Goal: Task Accomplishment & Management: Complete application form

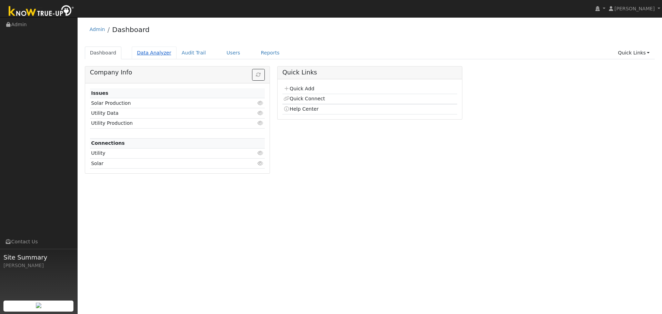
click at [144, 53] on link "Data Analyzer" at bounding box center [154, 53] width 45 height 13
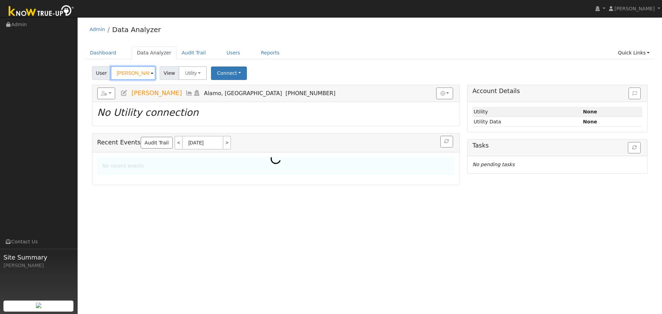
click at [128, 74] on input "[PERSON_NAME]" at bounding box center [133, 73] width 45 height 14
click at [128, 74] on input "Derek Westphal" at bounding box center [133, 73] width 45 height 14
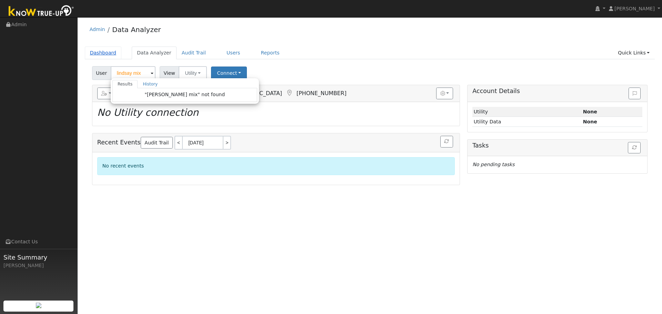
click at [108, 50] on link "Dashboard" at bounding box center [103, 53] width 37 height 13
type input "Derek Westphal"
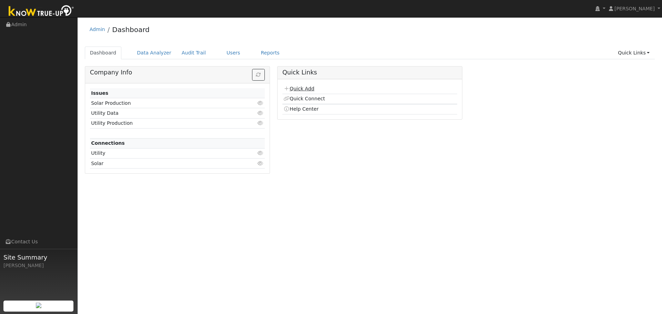
click at [311, 87] on link "Quick Add" at bounding box center [298, 89] width 31 height 6
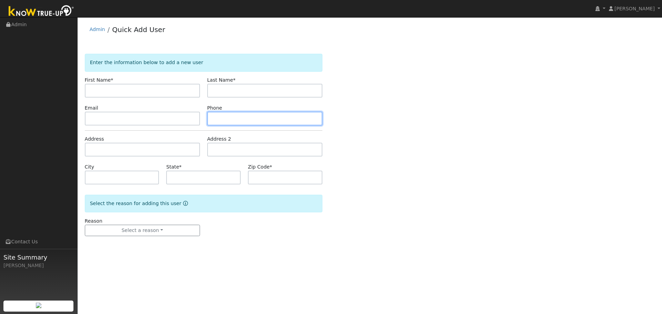
click at [223, 116] on input "text" at bounding box center [264, 119] width 115 height 14
paste input "(707) 287-2865"
type input "(707) 287-2865"
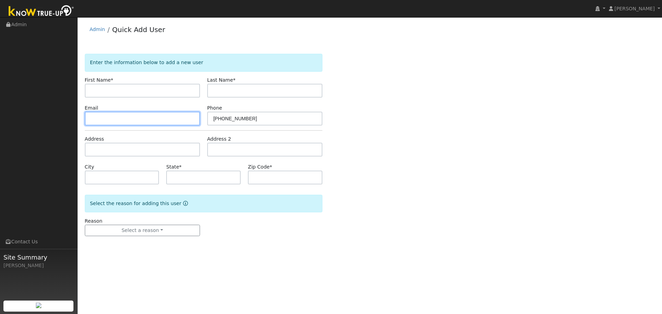
click at [123, 119] on input "text" at bounding box center [142, 119] width 115 height 14
paste input "Lnmix35@gmail.com"
type input "Lnmix35@gmail.com"
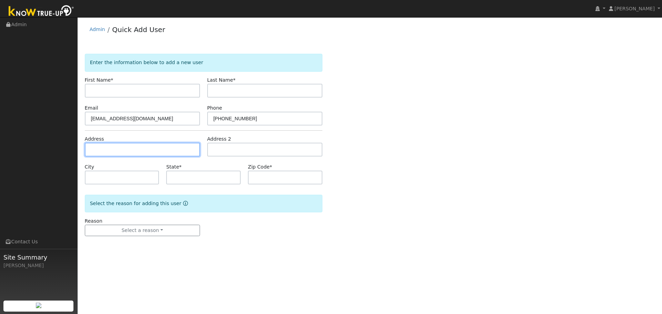
click at [137, 153] on input "text" at bounding box center [142, 150] width 115 height 14
paste input "4037 Rose Ct"
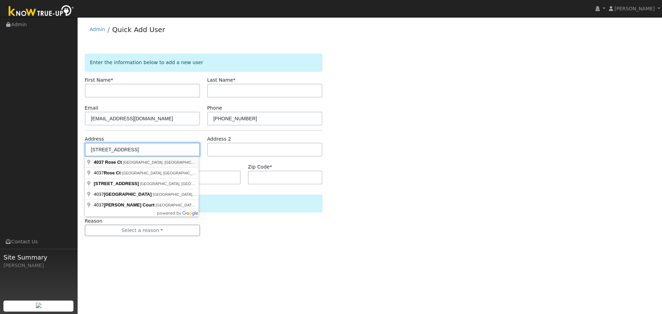
type input "4037 Rose Court"
type input "Vacaville"
type input "CA"
type input "95687"
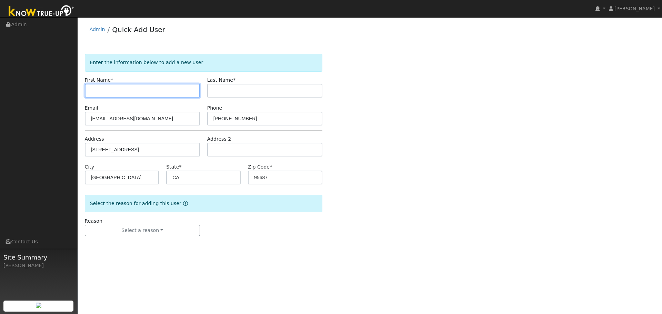
click at [117, 95] on input "text" at bounding box center [142, 91] width 115 height 14
type input "Linsay"
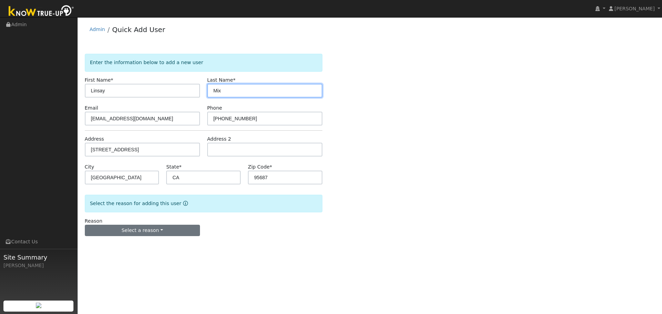
type input "Mix"
click at [114, 233] on button "Select a reason" at bounding box center [142, 231] width 115 height 12
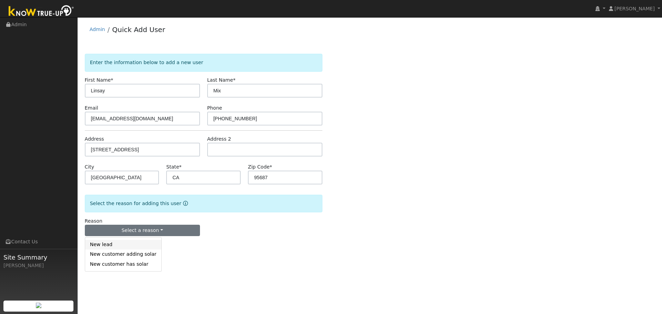
click at [112, 243] on link "New lead" at bounding box center [123, 245] width 76 height 10
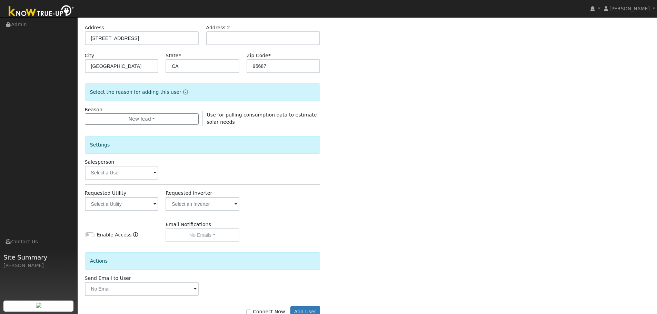
scroll to position [132, 0]
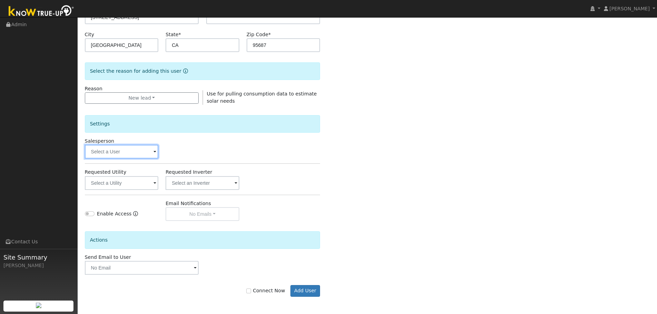
click at [117, 152] on input "text" at bounding box center [122, 152] width 74 height 14
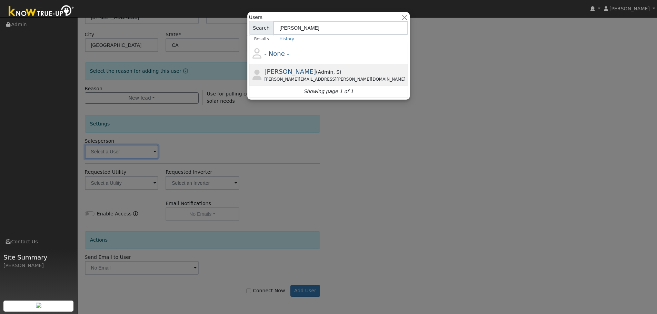
type input "jon"
click at [302, 73] on span "Jon Landsman" at bounding box center [290, 71] width 52 height 7
type input "Jon Landsman"
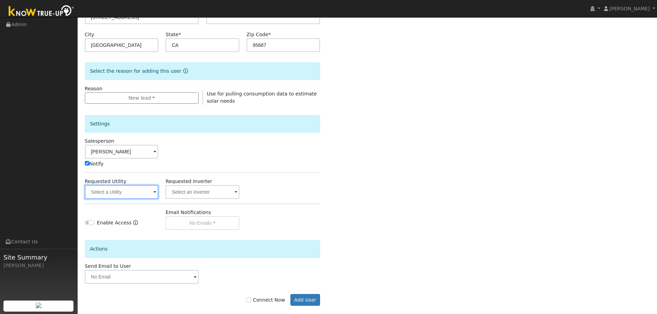
click at [143, 194] on input "text" at bounding box center [122, 192] width 74 height 14
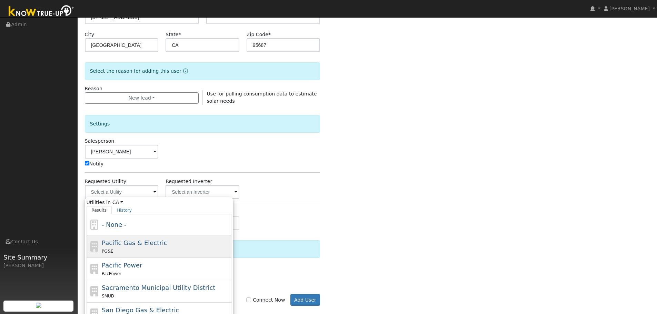
click at [126, 248] on div "PG&E" at bounding box center [166, 251] width 128 height 7
type input "Pacific Gas & Electric"
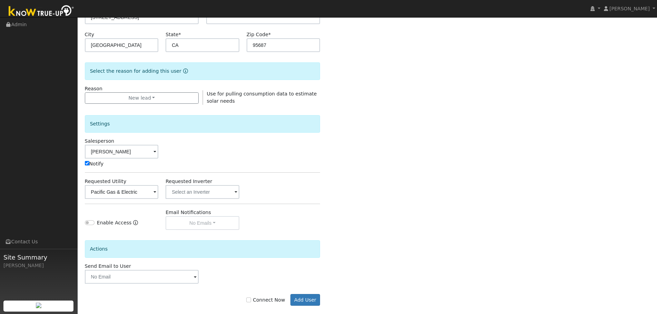
click at [259, 297] on label "Connect Now" at bounding box center [265, 300] width 39 height 7
click at [251, 298] on input "Connect Now" at bounding box center [248, 300] width 5 height 5
checkbox input "true"
click at [302, 304] on button "Add User" at bounding box center [305, 300] width 30 height 12
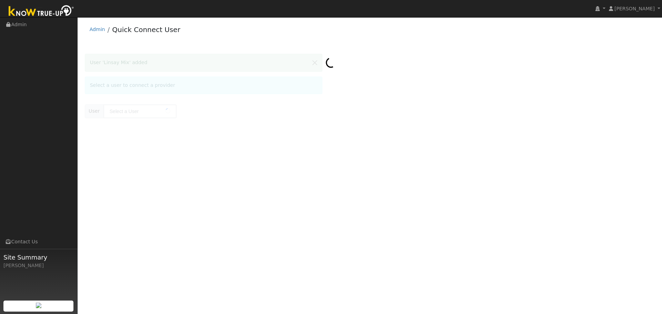
type input "Linsay Mix"
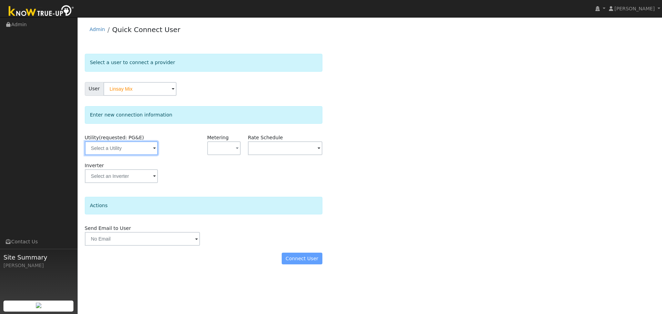
click at [126, 150] on input "text" at bounding box center [121, 148] width 73 height 14
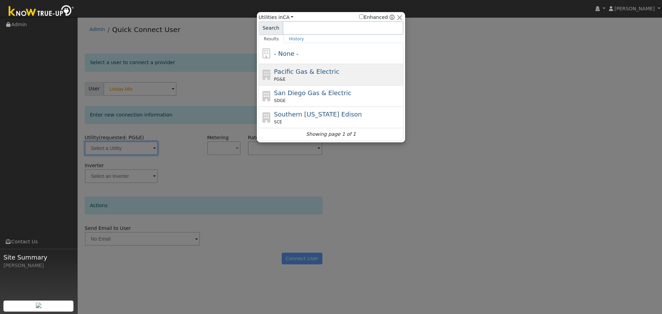
click at [330, 73] on div "Pacific Gas & Electric PG&E" at bounding box center [338, 75] width 128 height 16
type input "PG&E"
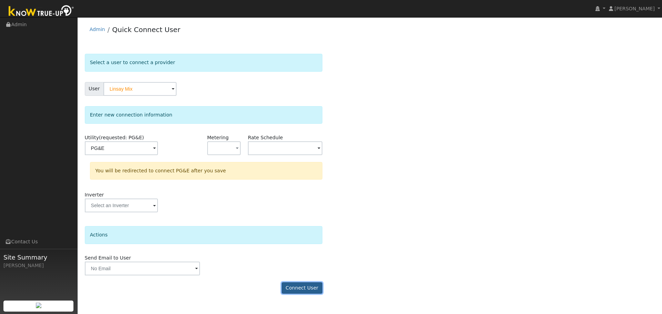
click at [296, 285] on button "Connect User" at bounding box center [302, 288] width 41 height 12
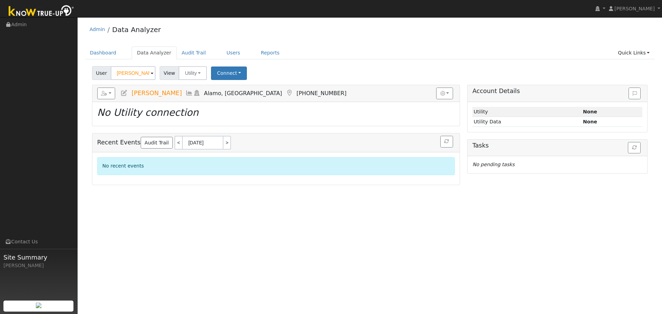
click at [127, 76] on input "[PERSON_NAME]" at bounding box center [133, 73] width 45 height 14
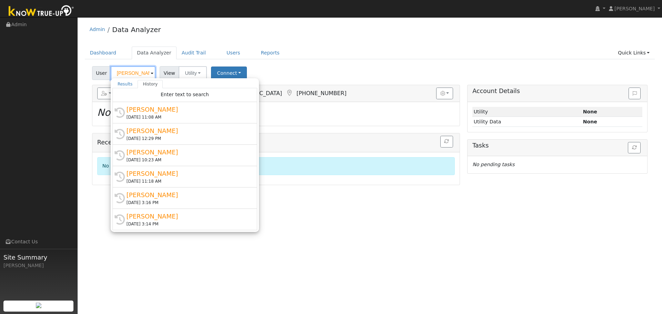
click at [127, 76] on input "[PERSON_NAME]" at bounding box center [133, 73] width 45 height 14
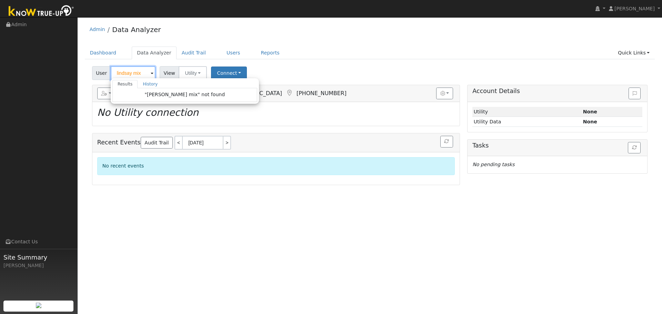
click at [146, 72] on input "lindsay mix" at bounding box center [133, 73] width 45 height 14
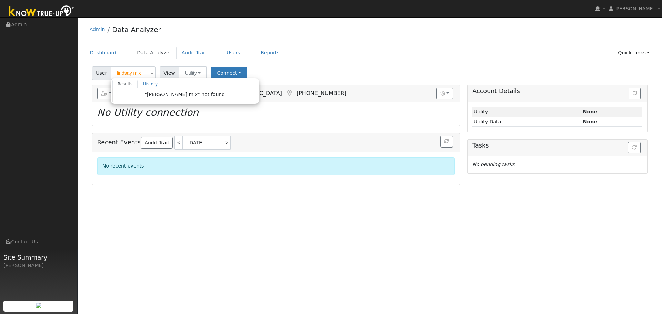
click at [288, 67] on div "User lindsay mix Results History "lindsay mix" not found Enter text to search H…" at bounding box center [370, 72] width 558 height 16
type input "Derek Westphal"
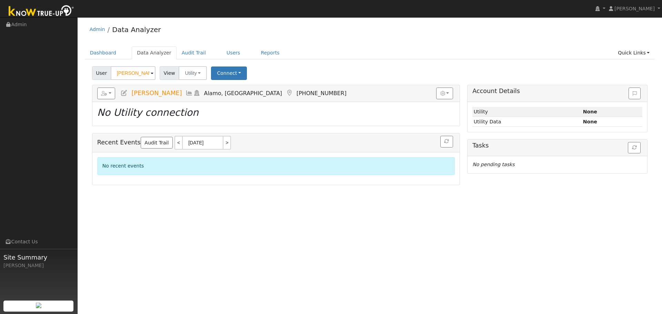
click at [129, 73] on input "[PERSON_NAME]" at bounding box center [133, 73] width 45 height 14
click at [129, 73] on input "Derek Westphal" at bounding box center [133, 73] width 45 height 14
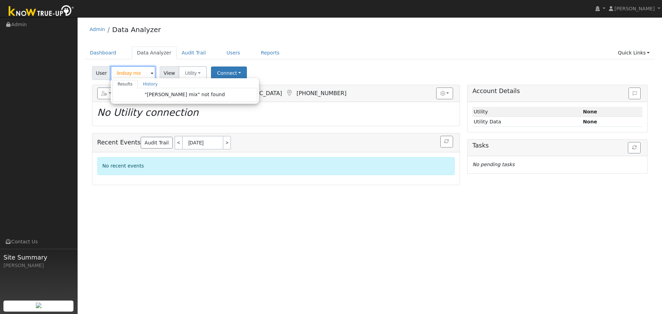
type input "lindsay mix"
click at [174, 97] on span ""lindsay mix" not found" at bounding box center [185, 95] width 80 height 6
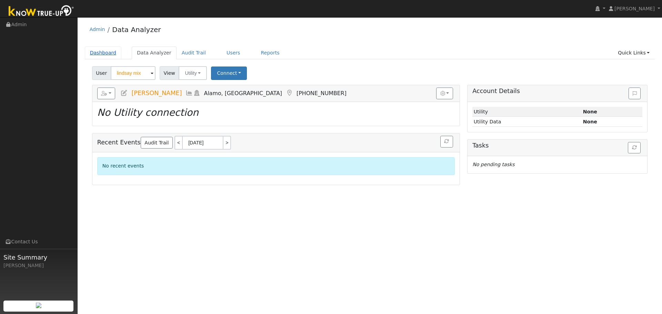
click at [106, 52] on link "Dashboard" at bounding box center [103, 53] width 37 height 13
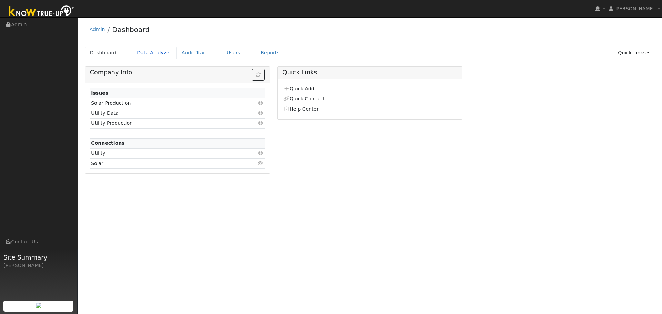
click at [157, 54] on link "Data Analyzer" at bounding box center [154, 53] width 45 height 13
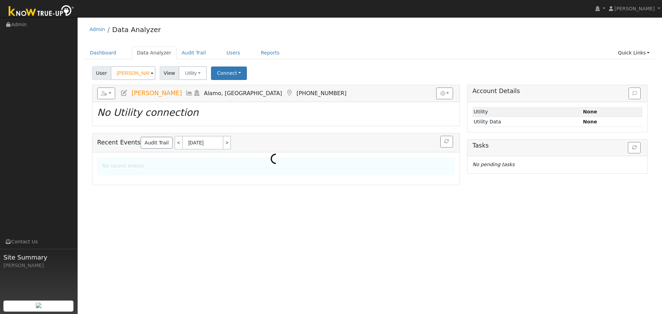
click at [125, 72] on input "[PERSON_NAME]" at bounding box center [133, 73] width 45 height 14
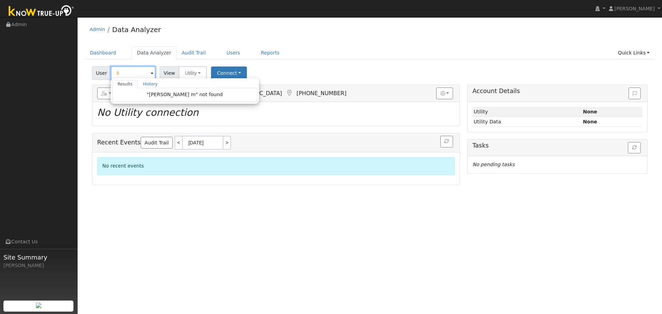
type input "l"
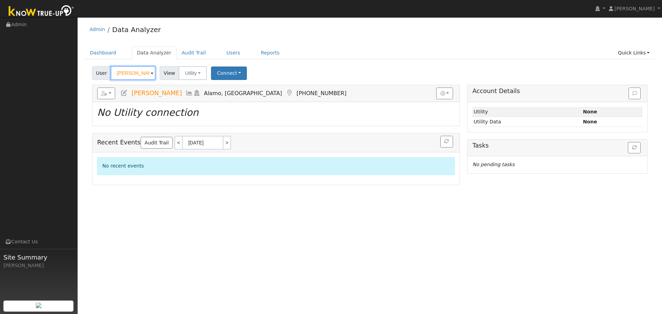
type input "[PERSON_NAME]"
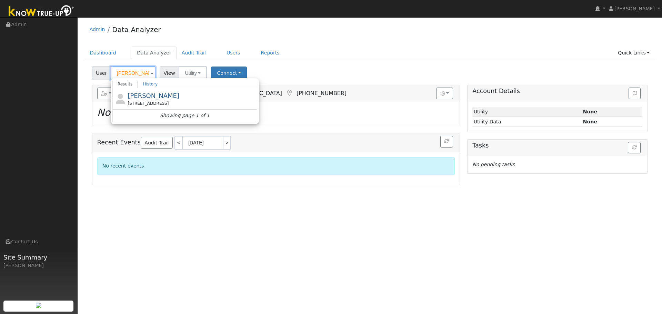
click at [141, 75] on input "henry" at bounding box center [133, 73] width 45 height 14
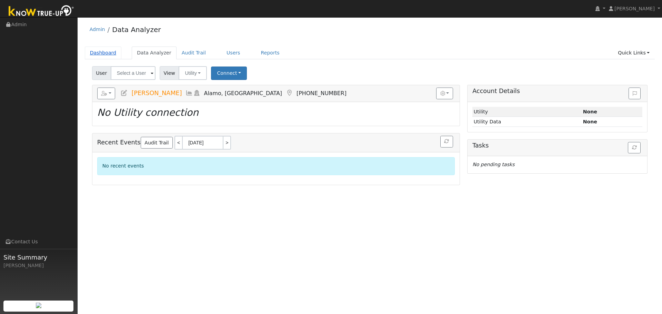
click at [110, 52] on link "Dashboard" at bounding box center [103, 53] width 37 height 13
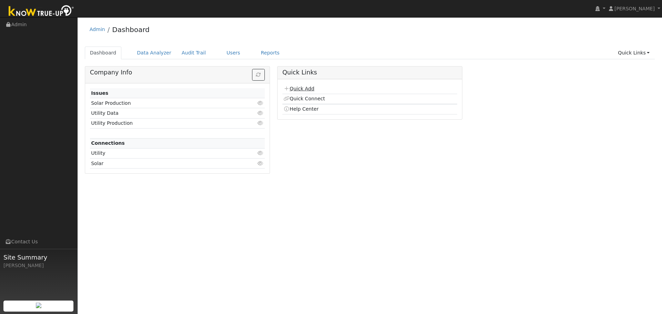
click at [295, 88] on link "Quick Add" at bounding box center [298, 89] width 31 height 6
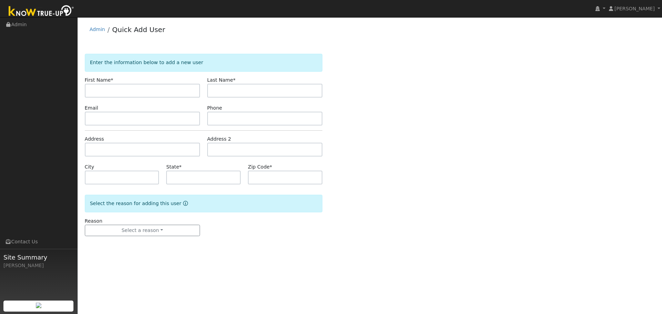
click at [152, 142] on div "Address" at bounding box center [142, 146] width 122 height 21
click at [148, 146] on input "text" at bounding box center [142, 150] width 115 height 14
paste input "4037 Rose Ct"
type input "4037 Rose Court"
type input "Vacaville"
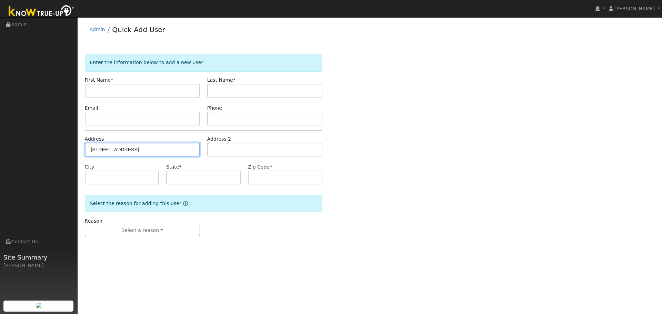
type input "CA"
type input "95687"
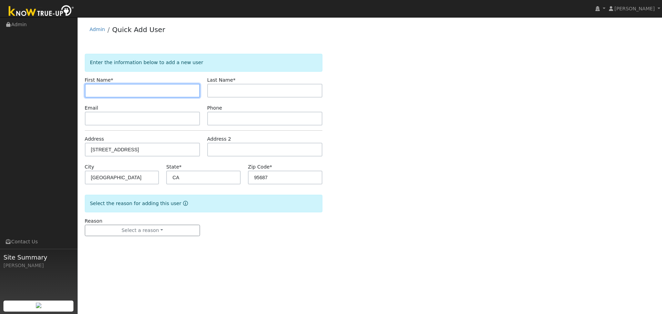
click at [107, 88] on input "text" at bounding box center [142, 91] width 115 height 14
type input "[PERSON_NAME]"
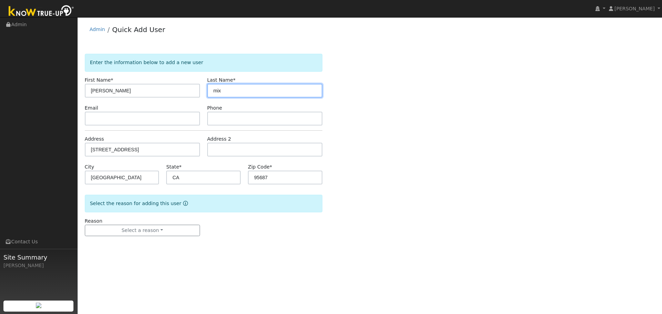
type input "mix"
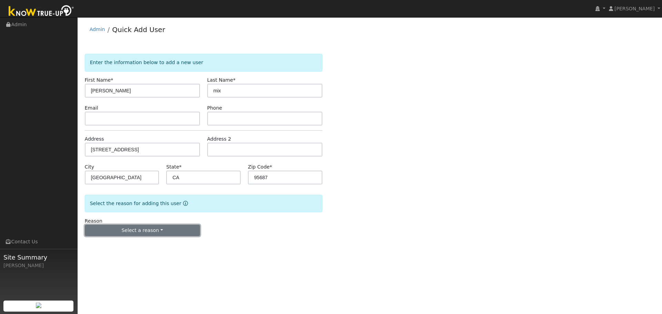
click at [132, 228] on button "Select a reason" at bounding box center [142, 231] width 115 height 12
click at [133, 245] on link "New lead" at bounding box center [123, 245] width 76 height 10
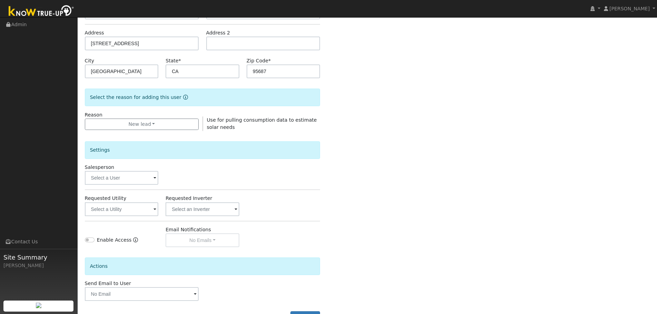
scroll to position [132, 0]
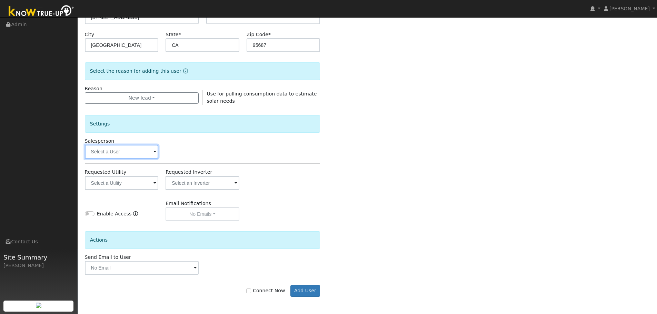
click at [124, 153] on input "text" at bounding box center [122, 152] width 74 height 14
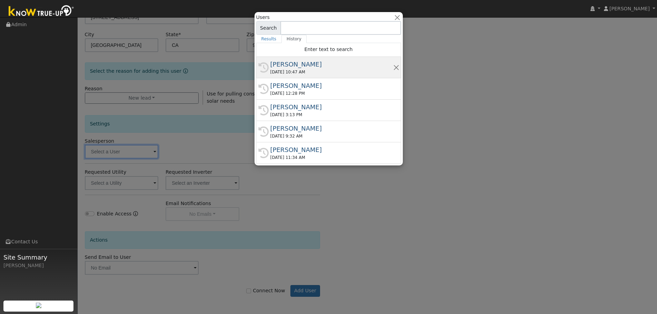
click at [300, 69] on div "Jon Landsman" at bounding box center [331, 64] width 123 height 9
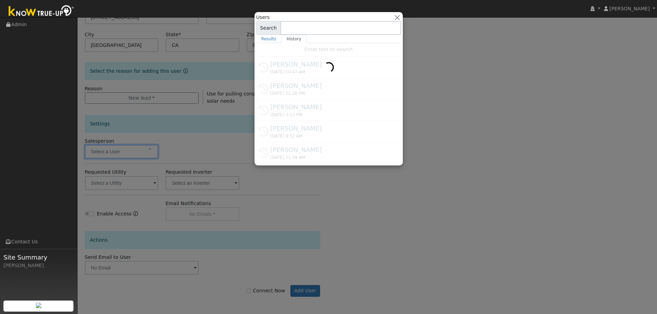
type input "Jon Landsman"
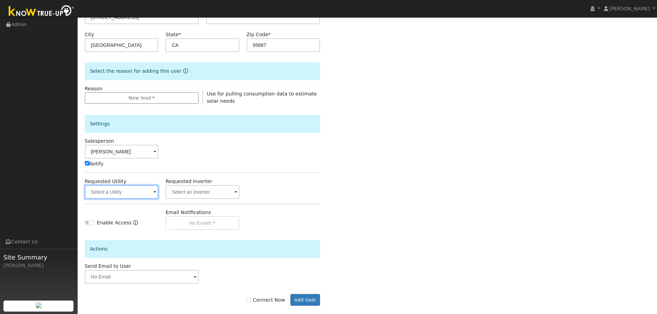
click at [128, 195] on input "text" at bounding box center [122, 192] width 74 height 14
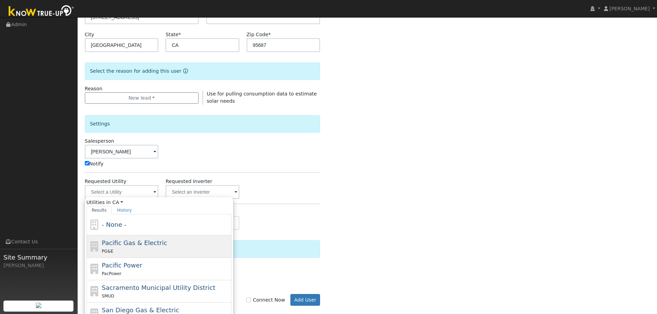
click at [126, 241] on span "Pacific Gas & Electric" at bounding box center [134, 242] width 65 height 7
type input "Pacific Gas & Electric"
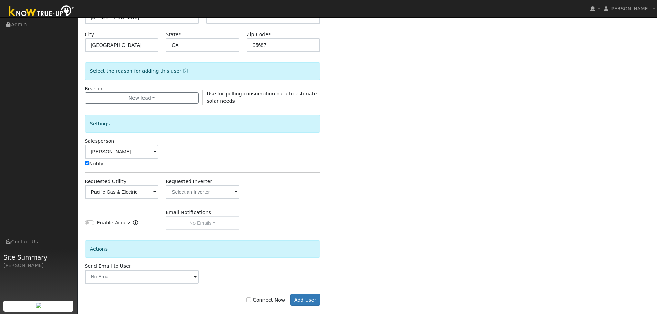
click at [269, 297] on label "Connect Now" at bounding box center [265, 300] width 39 height 7
click at [251, 298] on input "Connect Now" at bounding box center [248, 300] width 5 height 5
checkbox input "true"
click at [304, 300] on button "Add User" at bounding box center [305, 300] width 30 height 12
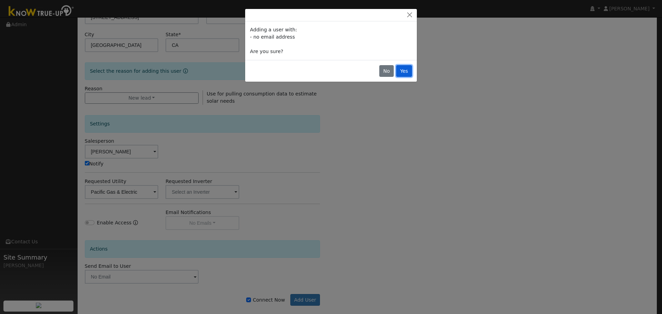
click at [405, 68] on button "Yes" at bounding box center [404, 71] width 16 height 12
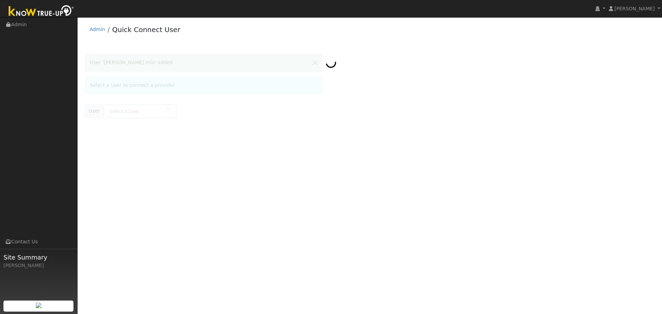
type input "lindsay mix"
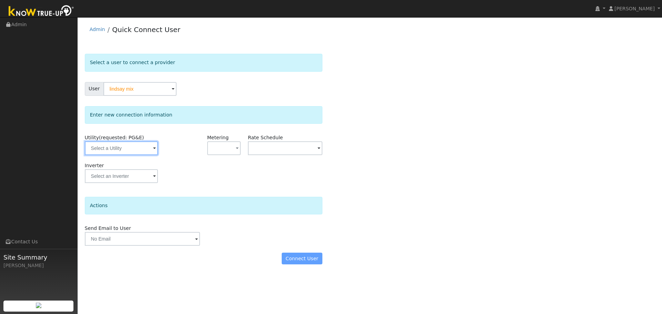
click at [117, 147] on input "text" at bounding box center [121, 148] width 73 height 14
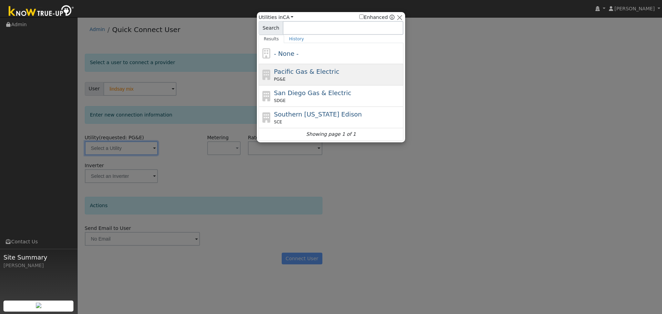
click at [311, 76] on div "Pacific Gas & Electric PG&E" at bounding box center [338, 75] width 128 height 16
type input "PG&E"
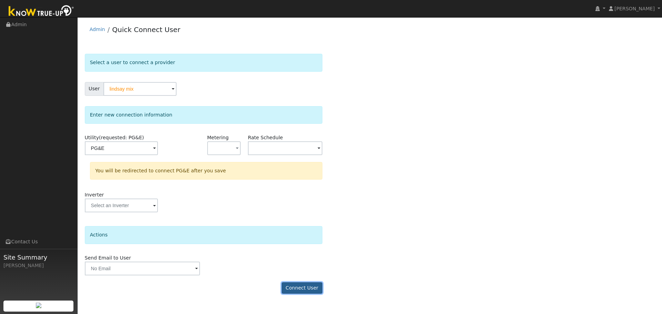
click at [308, 291] on button "Connect User" at bounding box center [302, 288] width 41 height 12
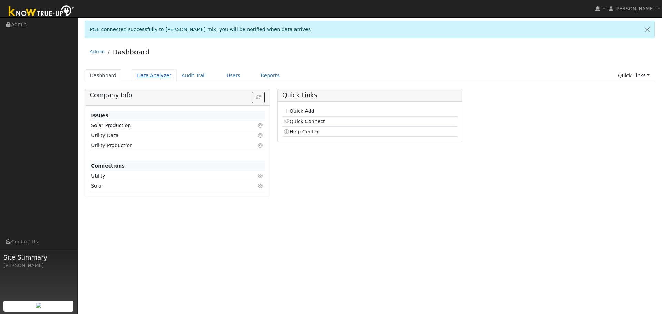
click at [162, 76] on link "Data Analyzer" at bounding box center [154, 75] width 45 height 13
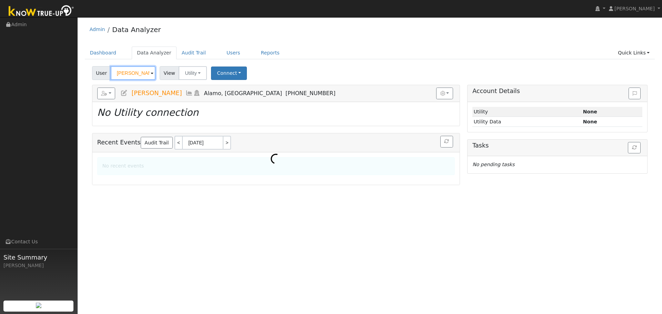
click at [124, 73] on input "[PERSON_NAME]" at bounding box center [133, 73] width 45 height 14
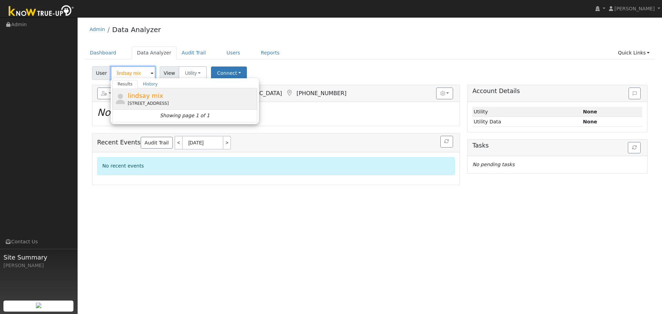
type input "lindsay mix"
click at [141, 96] on span "lindsay mix" at bounding box center [146, 95] width 36 height 7
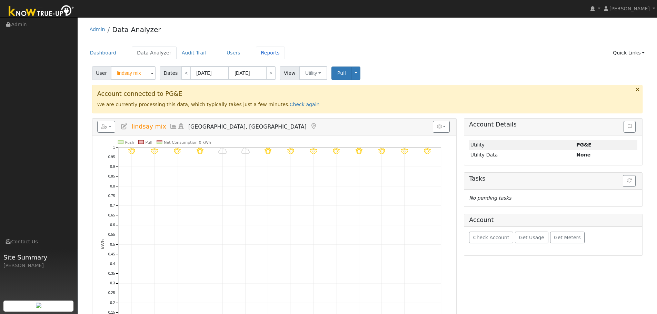
click at [261, 53] on link "Reports" at bounding box center [270, 53] width 29 height 13
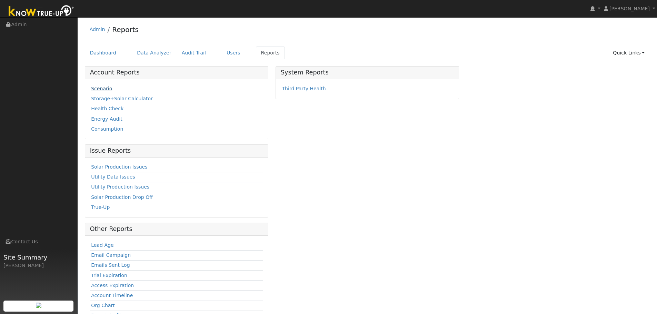
click at [106, 87] on link "Scenario" at bounding box center [101, 89] width 21 height 6
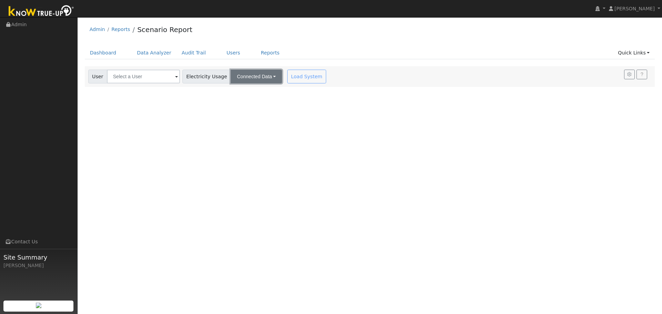
click at [244, 78] on button "Connected Data" at bounding box center [256, 77] width 51 height 14
click at [247, 95] on link "Connected Data" at bounding box center [257, 92] width 49 height 10
click at [288, 78] on div "Load System" at bounding box center [307, 77] width 43 height 14
click at [307, 76] on div "Load System" at bounding box center [307, 77] width 43 height 14
click at [144, 74] on input "text" at bounding box center [143, 77] width 73 height 14
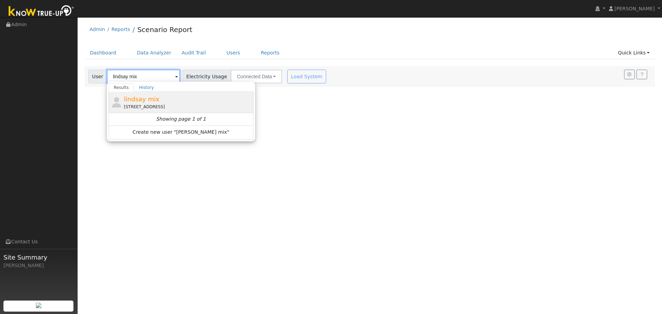
type input "lindsay mix"
click at [142, 102] on span "lindsay mix" at bounding box center [142, 99] width 36 height 7
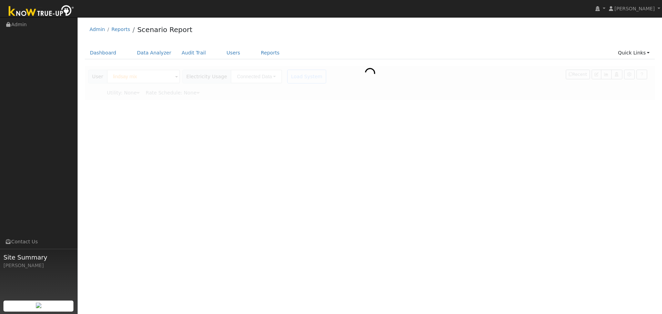
type input "Pacific Gas & Electric"
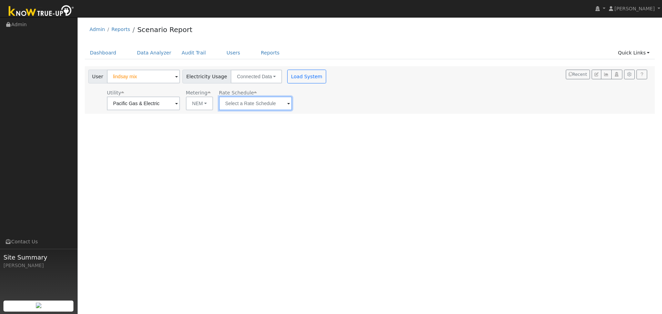
click at [253, 104] on input "text" at bounding box center [255, 104] width 73 height 14
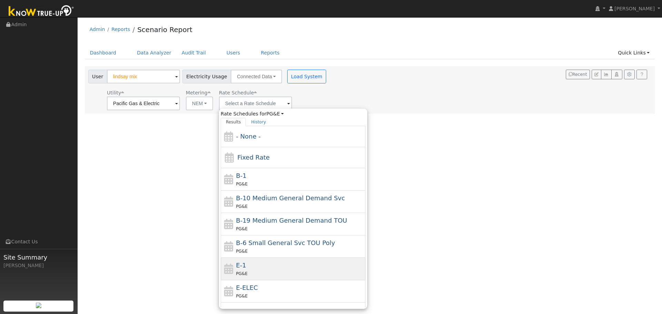
click at [238, 263] on span "E-1" at bounding box center [241, 265] width 10 height 7
type input "E-1"
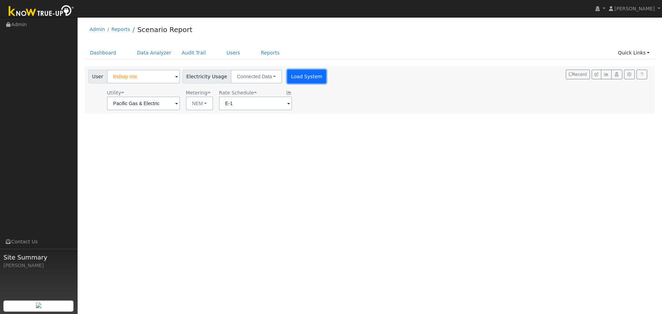
click at [305, 73] on button "Load System" at bounding box center [306, 77] width 39 height 14
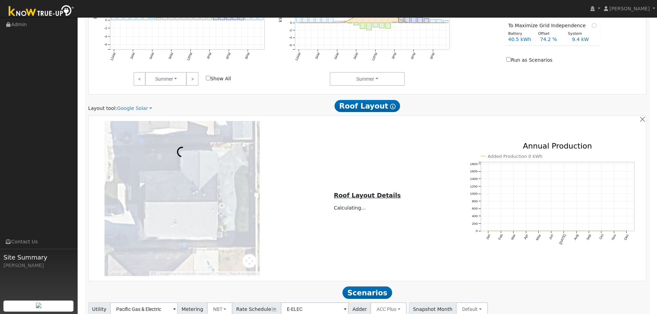
scroll to position [391, 0]
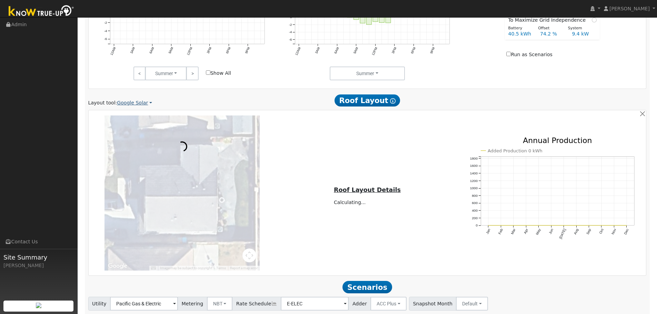
click at [131, 106] on link "Google Solar" at bounding box center [134, 102] width 35 height 7
click at [127, 134] on link "Aurora" at bounding box center [139, 135] width 48 height 10
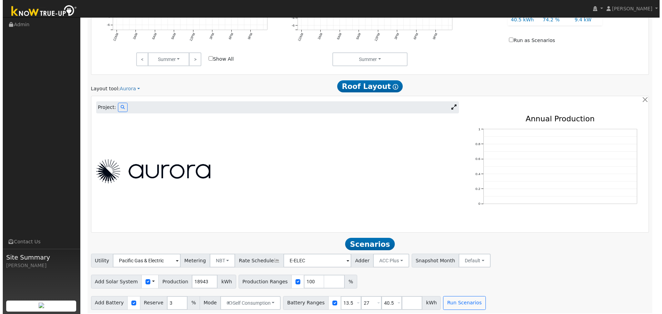
scroll to position [408, 0]
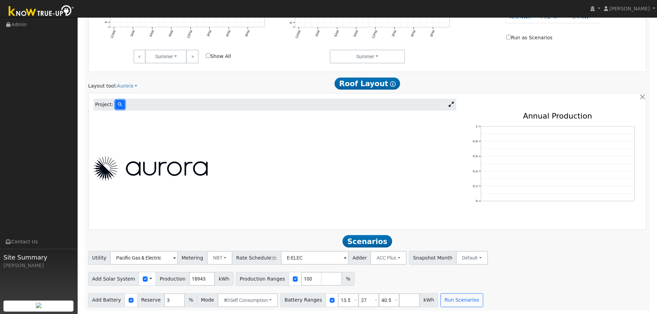
click at [122, 107] on button at bounding box center [120, 104] width 10 height 9
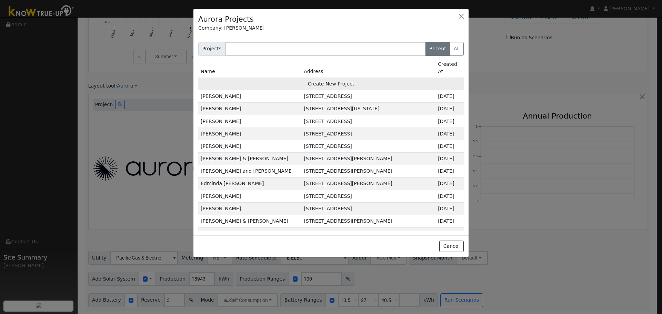
click at [327, 78] on td "- Create New Project -" at bounding box center [330, 84] width 265 height 12
type input "lindsay mix"
type input "4037 Rose Court"
type input "Vacaville"
type input "CA"
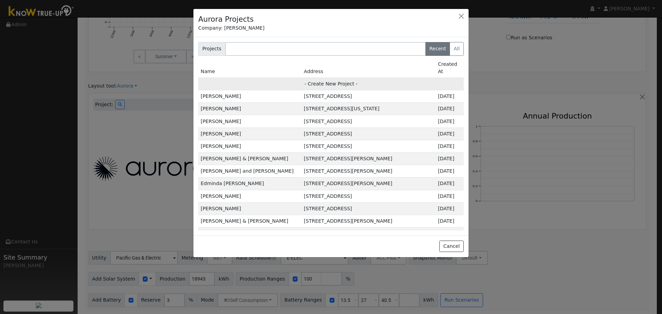
type input "95687"
type input "Design"
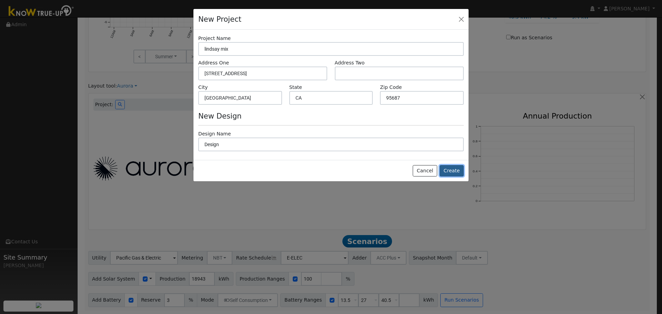
click at [447, 170] on button "Create" at bounding box center [452, 171] width 24 height 12
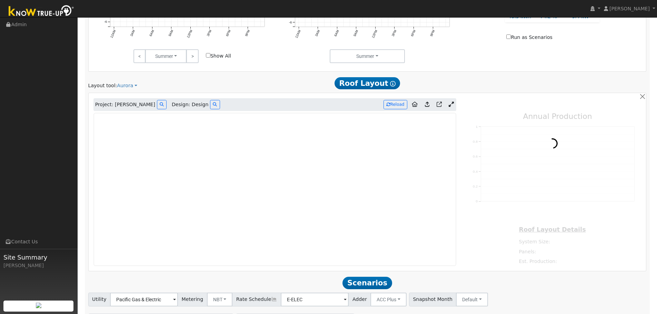
type input "0"
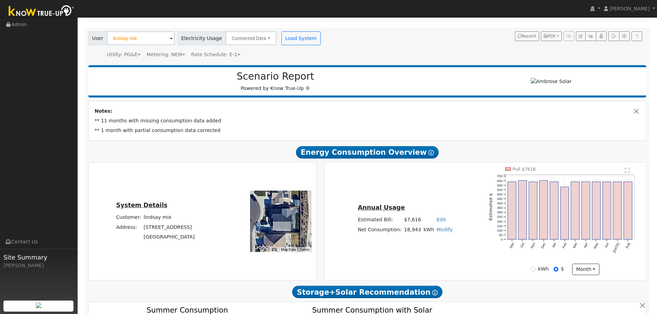
scroll to position [0, 0]
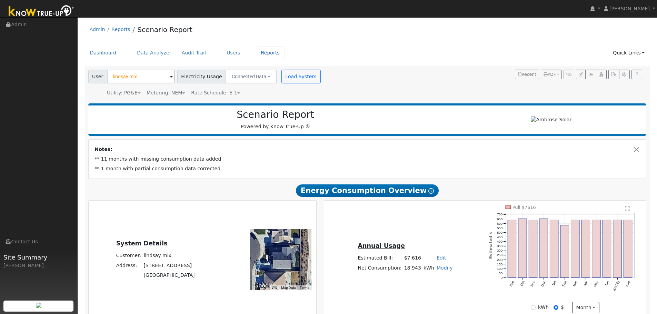
click at [256, 54] on link "Reports" at bounding box center [270, 53] width 29 height 13
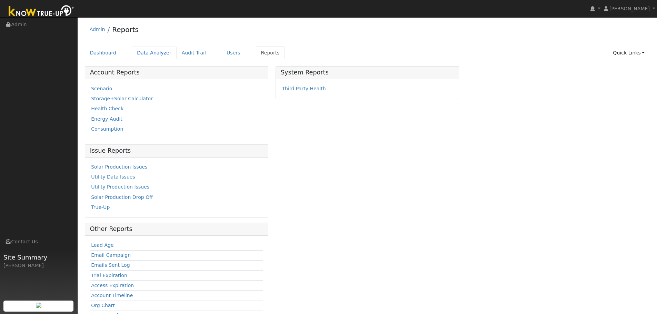
click at [143, 55] on link "Data Analyzer" at bounding box center [154, 53] width 45 height 13
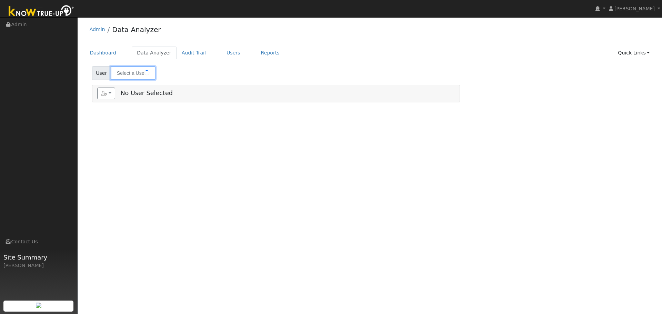
type input "lindsay mix"
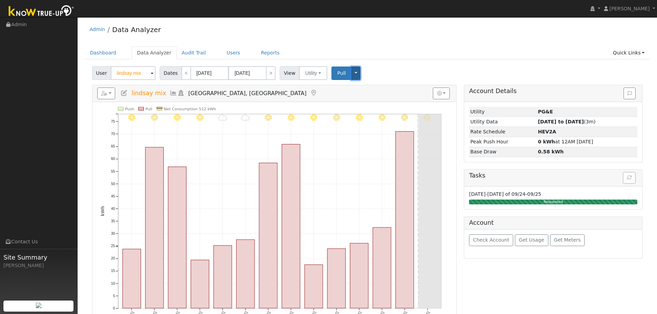
click at [351, 74] on button "Toggle Dropdown" at bounding box center [355, 73] width 9 height 13
click at [339, 74] on span "Pull" at bounding box center [341, 73] width 9 height 6
